Goal: Transaction & Acquisition: Purchase product/service

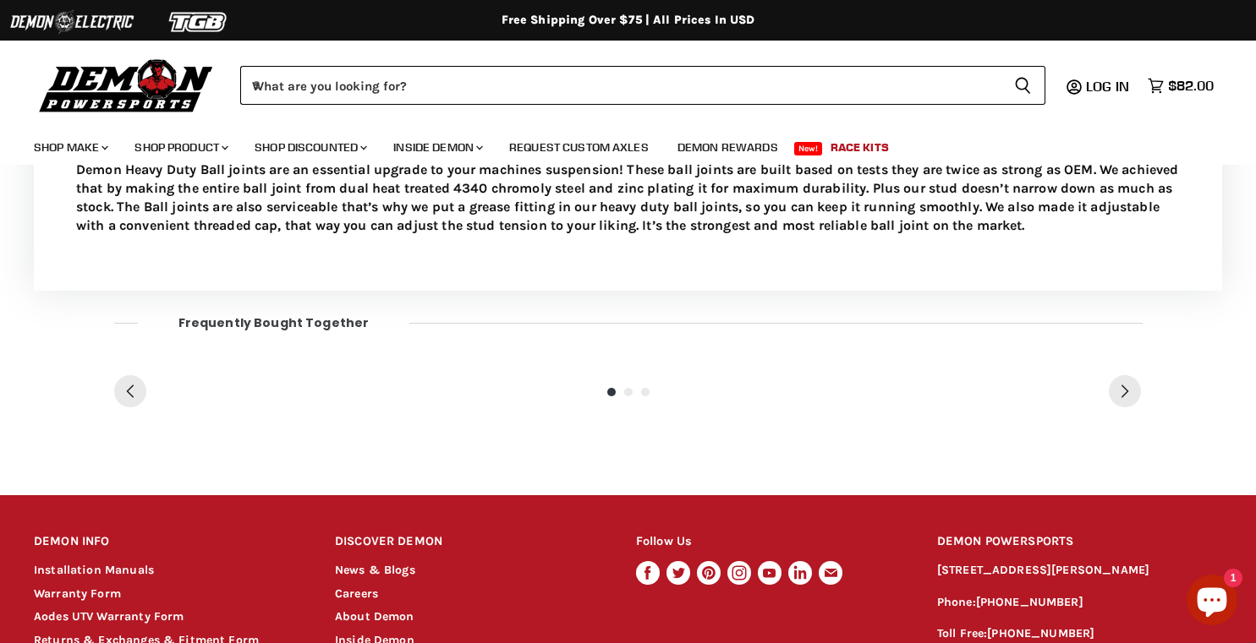
scroll to position [855, 0]
